Goal: Task Accomplishment & Management: Manage account settings

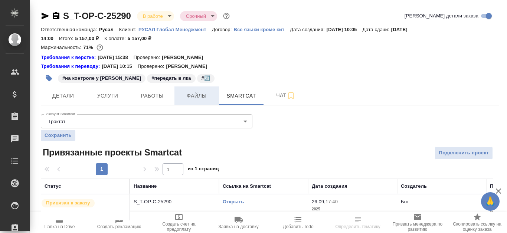
click at [196, 102] on button "Файлы" at bounding box center [197, 96] width 45 height 19
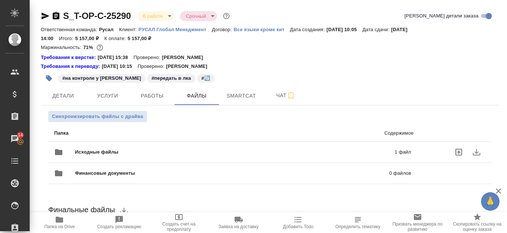
click at [246, 152] on span "Исходные файлы" at bounding box center [166, 152] width 182 height 7
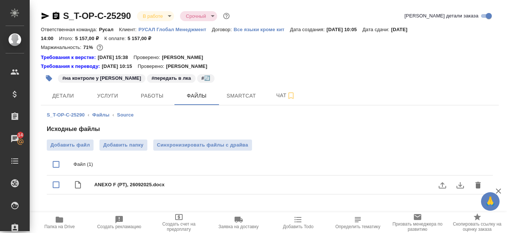
click at [460, 187] on icon "download" at bounding box center [460, 185] width 9 height 9
click at [142, 95] on span "Работы" at bounding box center [152, 95] width 36 height 9
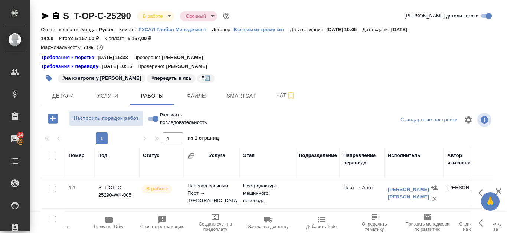
scroll to position [74, 0]
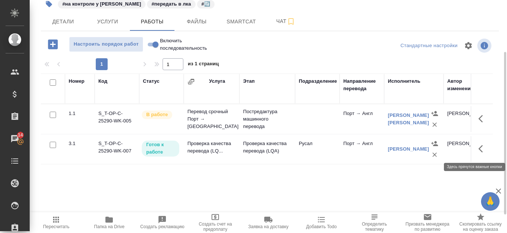
click at [485, 153] on icon "button" at bounding box center [483, 148] width 9 height 9
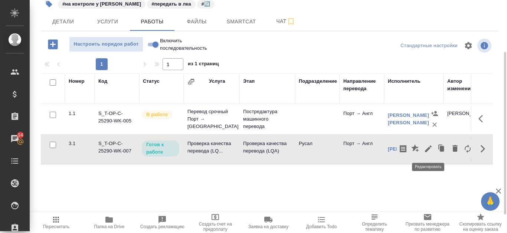
click at [427, 148] on icon "button" at bounding box center [428, 148] width 9 height 9
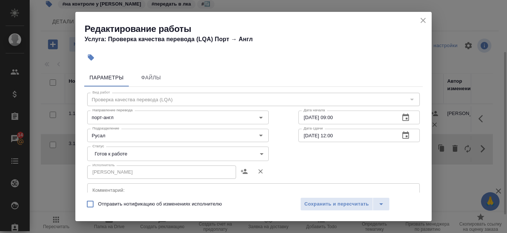
click at [422, 19] on icon "close" at bounding box center [423, 20] width 5 height 5
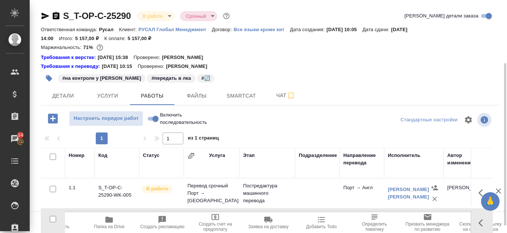
scroll to position [37, 0]
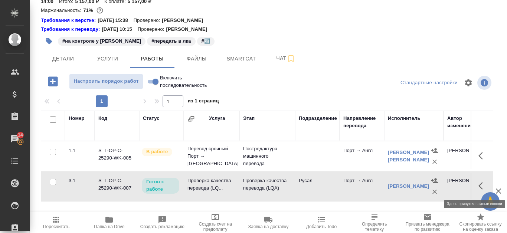
click at [484, 181] on button "button" at bounding box center [483, 186] width 18 height 18
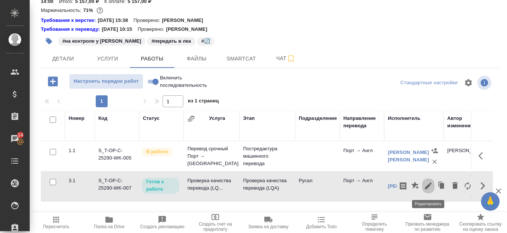
click at [431, 187] on icon "button" at bounding box center [428, 186] width 9 height 9
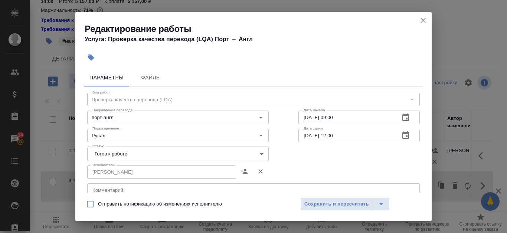
click at [258, 151] on body "🙏 .cls-1 fill:#fff; AWATERA Kanataeva Ekaterina Клиенты Спецификации Заказы 14 …" at bounding box center [253, 116] width 507 height 233
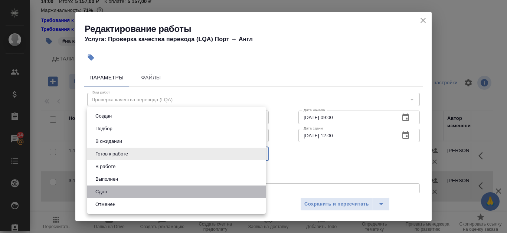
click at [187, 190] on li "Сдан" at bounding box center [176, 192] width 179 height 13
type input "closed"
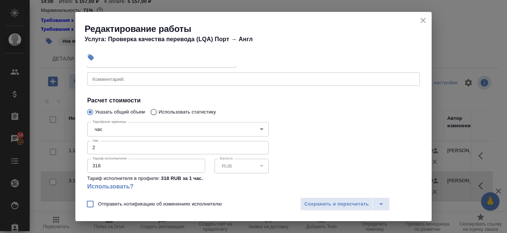
scroll to position [111, 0]
type input "3"
click at [258, 144] on input "3" at bounding box center [178, 147] width 182 height 13
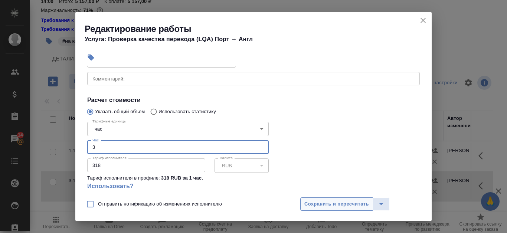
click at [325, 207] on span "Сохранить и пересчитать" at bounding box center [337, 204] width 65 height 9
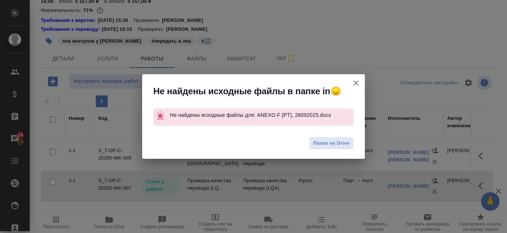
click at [357, 85] on icon "button" at bounding box center [356, 83] width 9 height 9
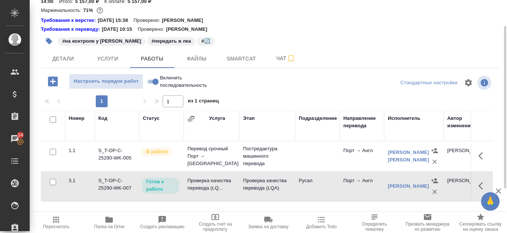
click at [148, 79] on input "Включить последовательность" at bounding box center [155, 81] width 27 height 9
checkbox input "true"
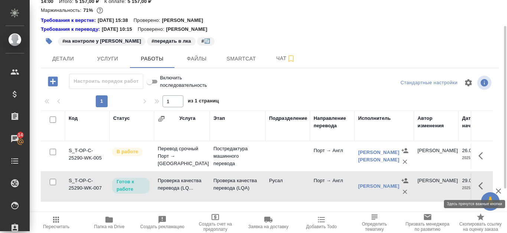
click at [483, 182] on icon "button" at bounding box center [483, 186] width 9 height 9
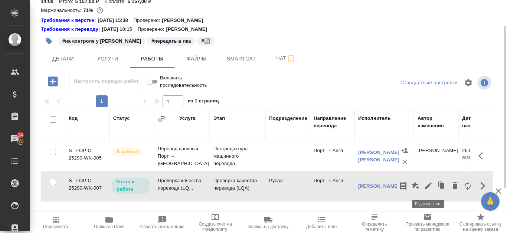
click at [426, 185] on icon "button" at bounding box center [428, 186] width 9 height 9
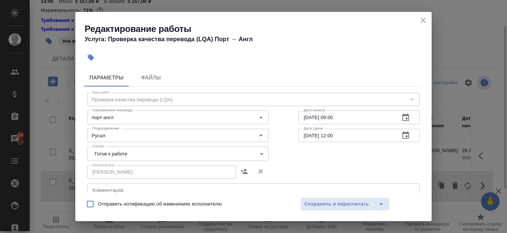
click at [188, 156] on body "🙏 .cls-1 fill:#fff; AWATERA Kanataeva Ekaterina Клиенты Спецификации Заказы 14 …" at bounding box center [253, 116] width 507 height 233
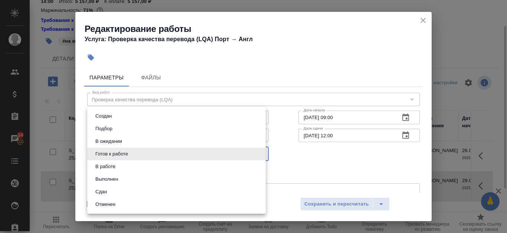
click at [160, 191] on li "Сдан" at bounding box center [176, 192] width 179 height 13
type input "closed"
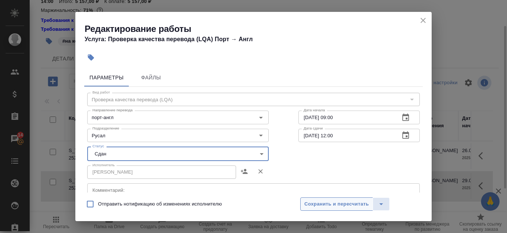
click at [338, 206] on span "Сохранить и пересчитать" at bounding box center [337, 204] width 65 height 9
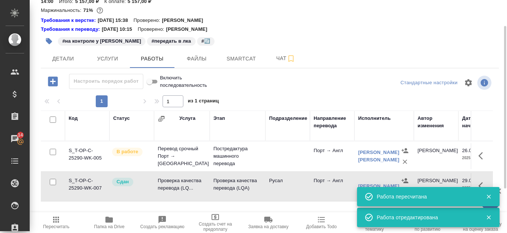
click at [156, 80] on input "Включить последовательность" at bounding box center [149, 81] width 27 height 9
checkbox input "false"
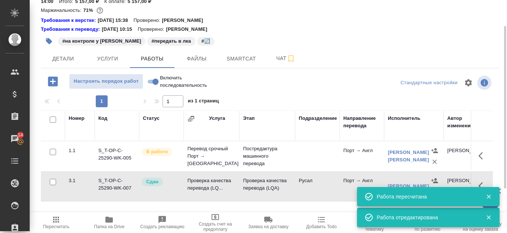
click at [112, 221] on icon "button" at bounding box center [108, 220] width 7 height 6
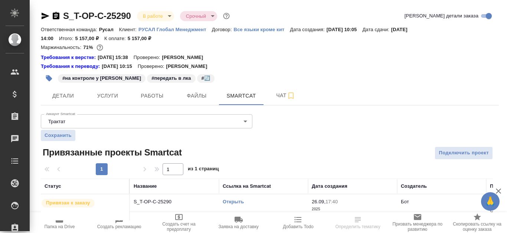
click at [59, 222] on icon "button" at bounding box center [59, 220] width 7 height 6
click at [238, 204] on link "Открыть" at bounding box center [233, 202] width 21 height 6
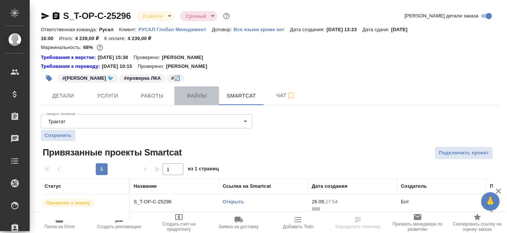
click at [195, 93] on span "Файлы" at bounding box center [197, 95] width 36 height 9
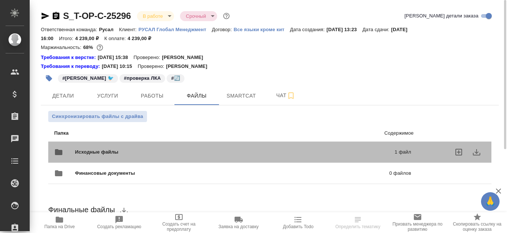
click at [258, 146] on div "Исходные файлы 1 файл" at bounding box center [232, 152] width 357 height 18
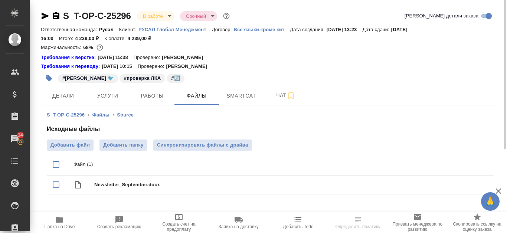
scroll to position [17, 0]
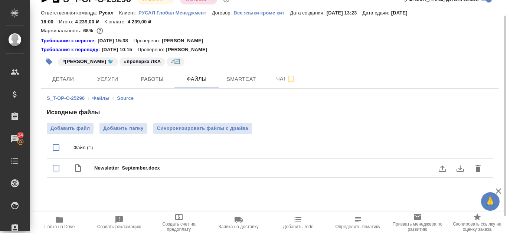
click at [463, 170] on icon "download" at bounding box center [460, 168] width 9 height 9
